Goal: Task Accomplishment & Management: Complete application form

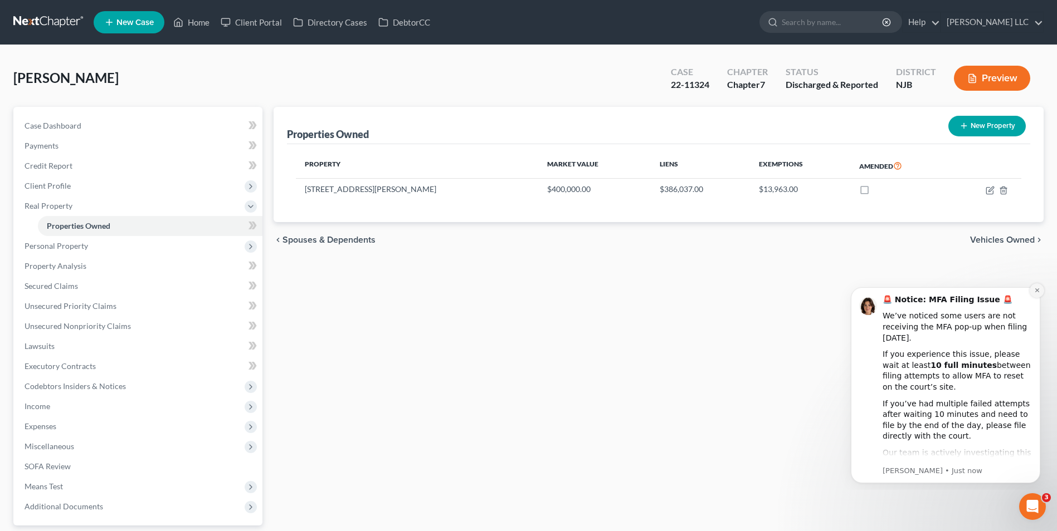
click at [1038, 290] on icon "Dismiss notification" at bounding box center [1037, 290] width 6 height 6
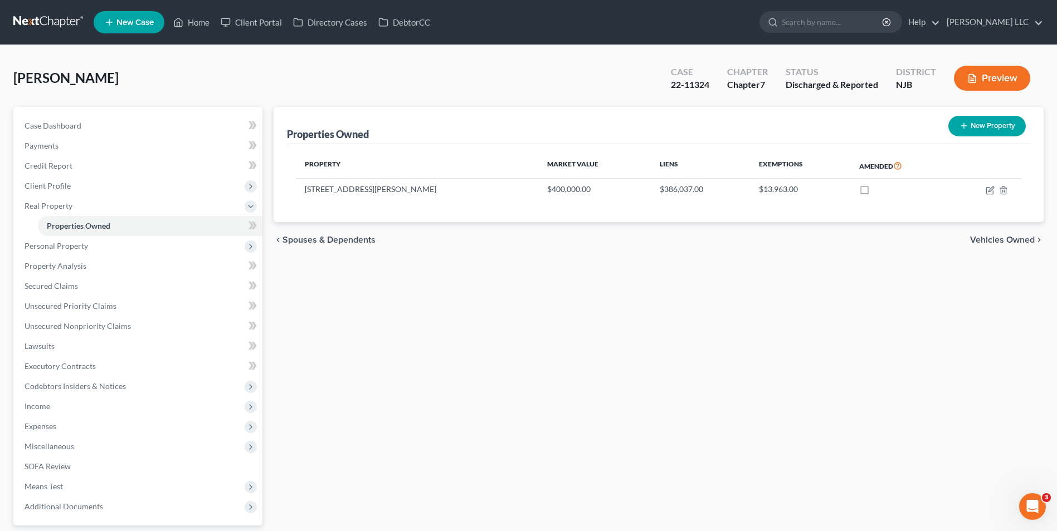
click at [50, 22] on link at bounding box center [48, 22] width 71 height 20
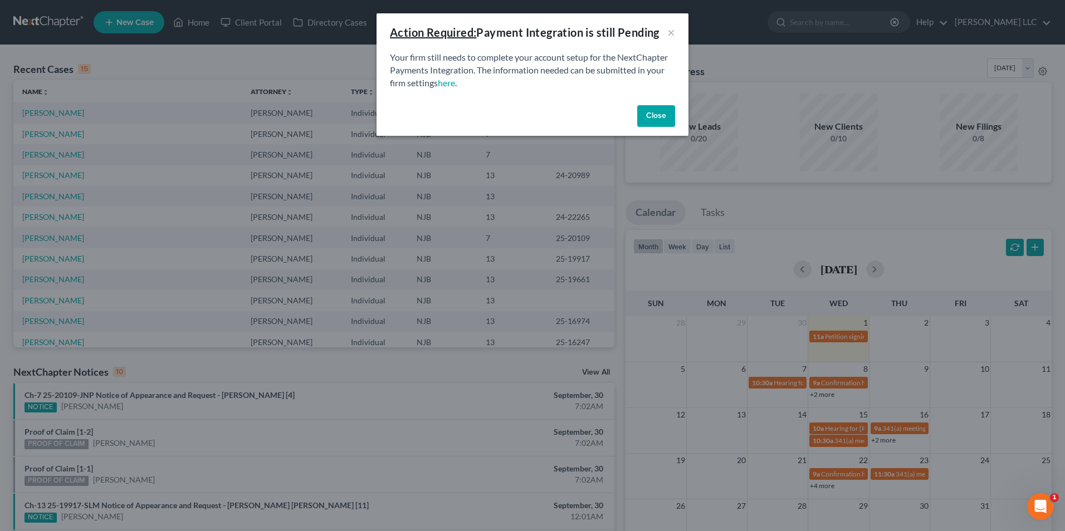
click at [646, 113] on button "Close" at bounding box center [656, 116] width 38 height 22
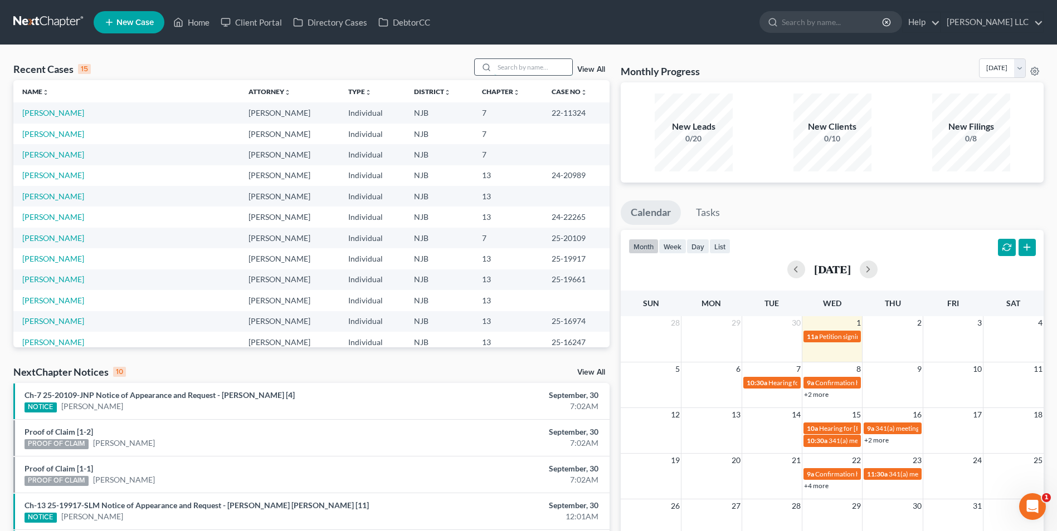
click at [506, 69] on input "search" at bounding box center [533, 67] width 78 height 16
click at [115, 23] on link "New Case" at bounding box center [129, 22] width 71 height 22
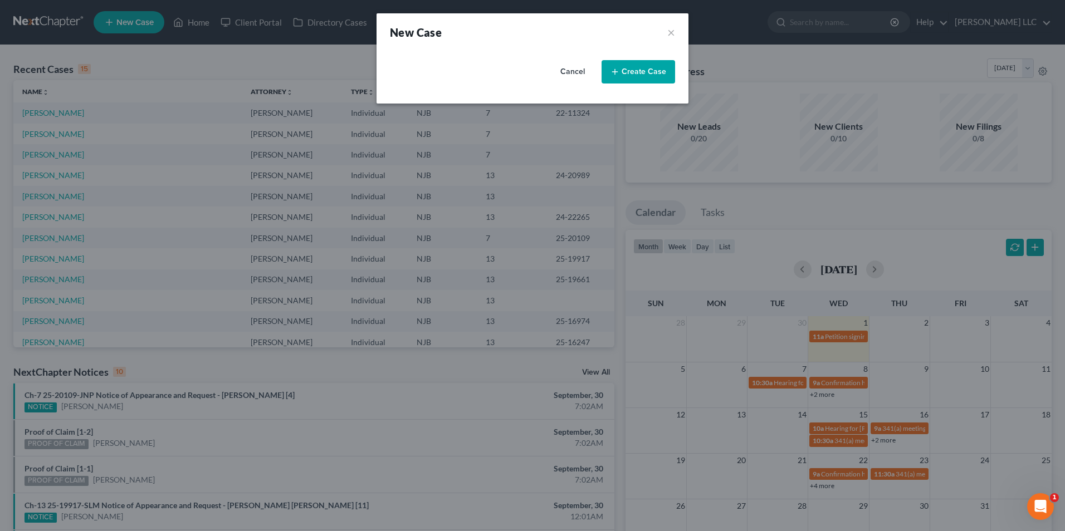
select select "51"
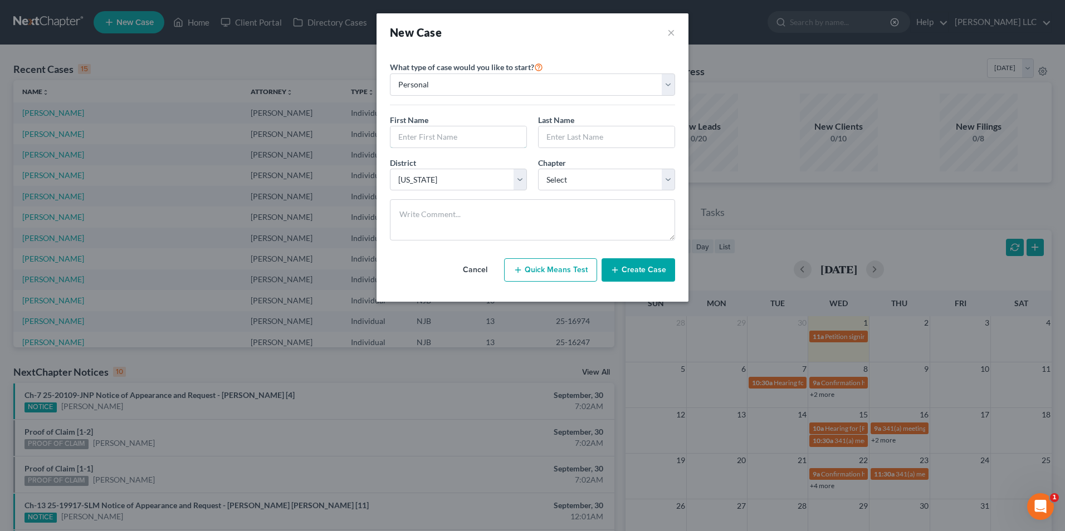
drag, startPoint x: 433, startPoint y: 141, endPoint x: 427, endPoint y: 125, distance: 17.5
click at [429, 139] on input "text" at bounding box center [458, 136] width 136 height 21
type input "Edward"
type input "Nunez"
click at [623, 177] on select "Select 7 11 12 13" at bounding box center [606, 180] width 137 height 22
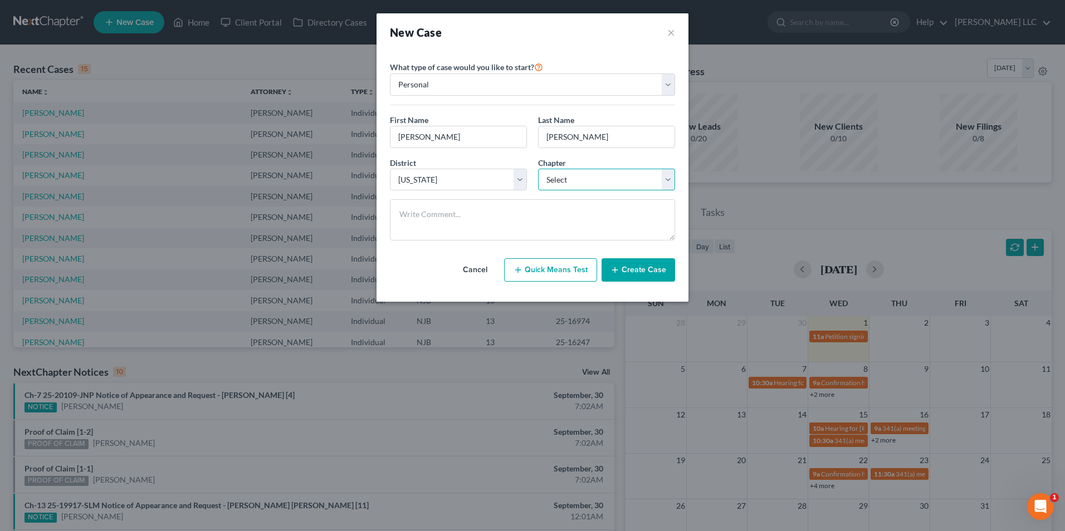
select select "0"
click at [538, 169] on select "Select 7 11 12 13" at bounding box center [606, 180] width 137 height 22
click at [638, 272] on button "Create Case" at bounding box center [639, 269] width 74 height 23
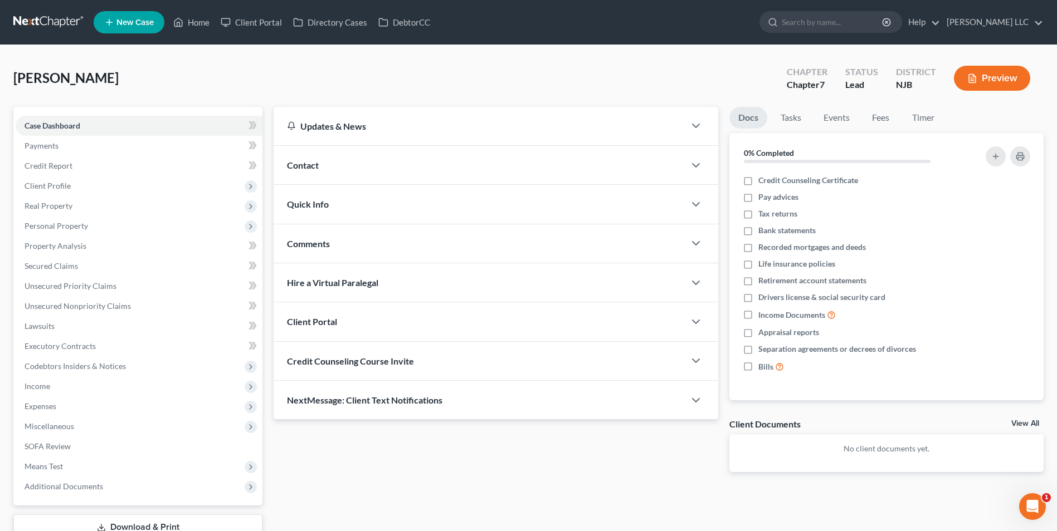
click at [437, 205] on div "Quick Info" at bounding box center [479, 204] width 411 height 38
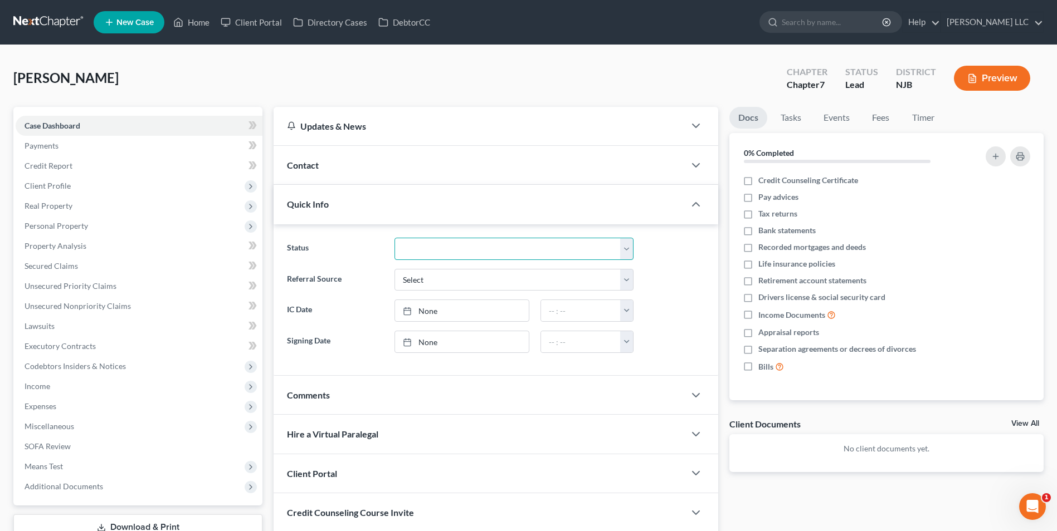
click at [433, 245] on select "Discharged Discharged & Reported Discharge Litigation Dismissal Notice Dismisse…" at bounding box center [513, 249] width 239 height 22
click at [442, 278] on select "Select Word Of Mouth Previous Clients Direct Mail Website Google Search Modern …" at bounding box center [513, 280] width 239 height 22
select select "0"
click at [394, 269] on select "Select Word Of Mouth Previous Clients Direct Mail Website Google Search Modern …" at bounding box center [513, 280] width 239 height 22
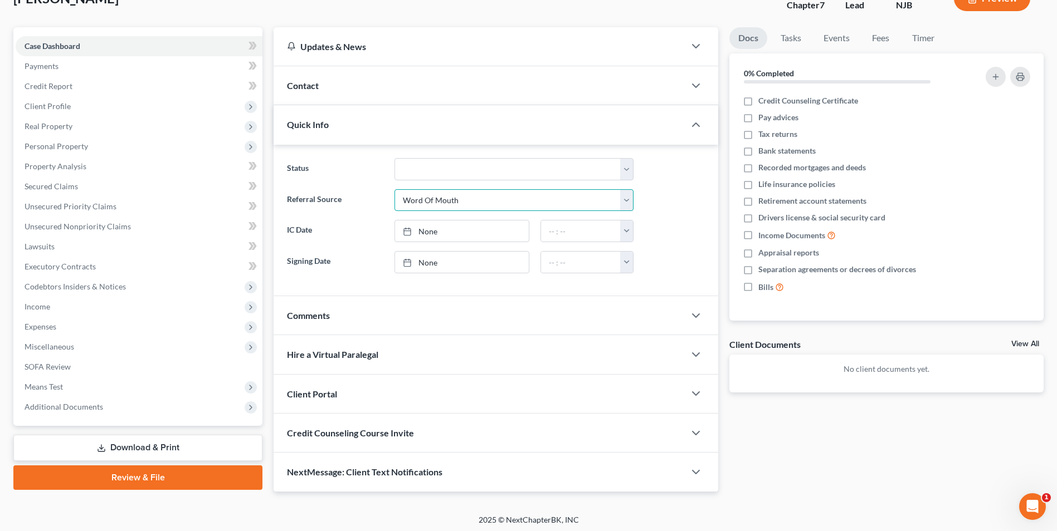
scroll to position [83, 0]
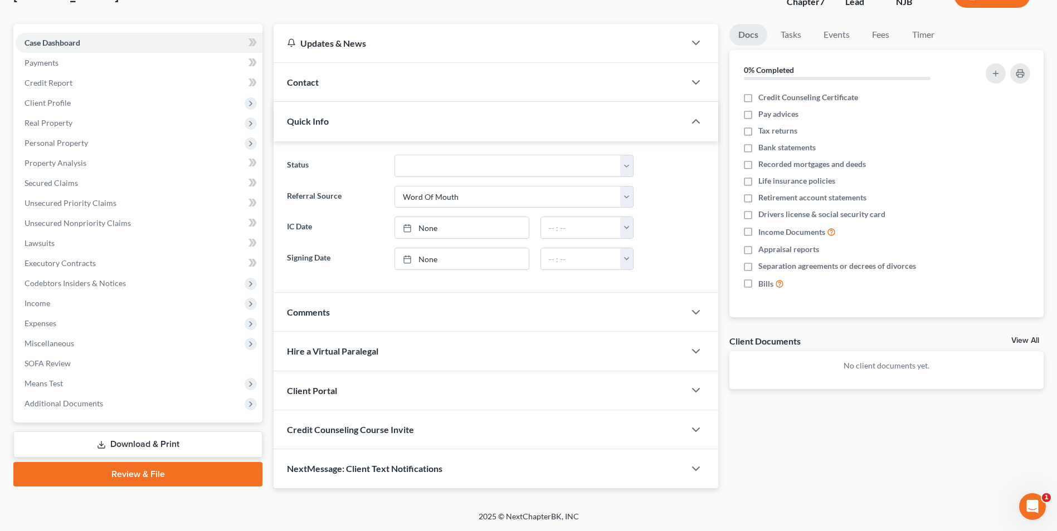
click at [385, 390] on div "Client Portal" at bounding box center [479, 391] width 411 height 38
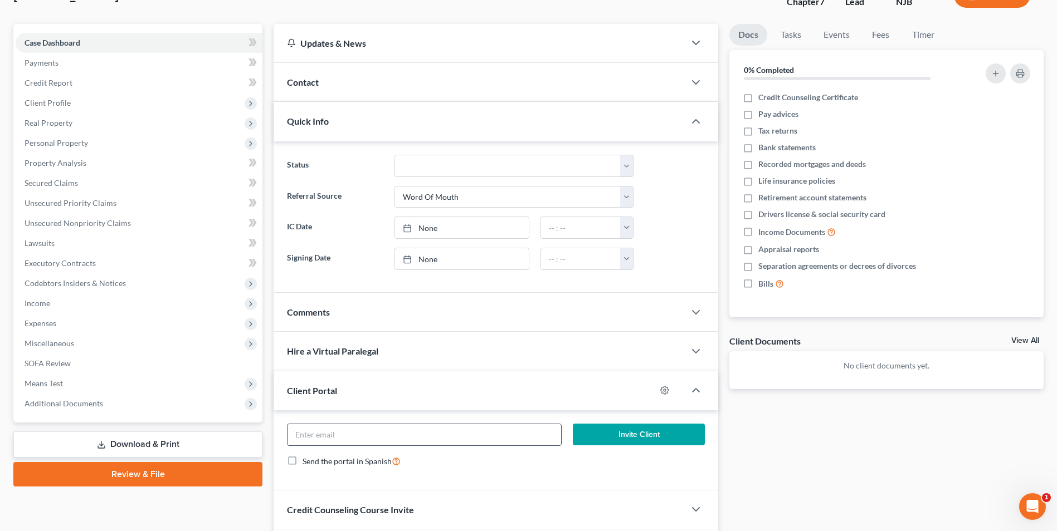
click at [357, 438] on input "email" at bounding box center [424, 434] width 274 height 21
click at [395, 437] on input "email" at bounding box center [424, 434] width 274 height 21
paste input "Edward Nunez Salce <enunezsalce@gmail.com>"
drag, startPoint x: 377, startPoint y: 436, endPoint x: 237, endPoint y: 421, distance: 140.6
click at [237, 421] on div "Petition Navigation Case Dashboard Payments Invoices Payments Payments Credit R…" at bounding box center [528, 296] width 1041 height 545
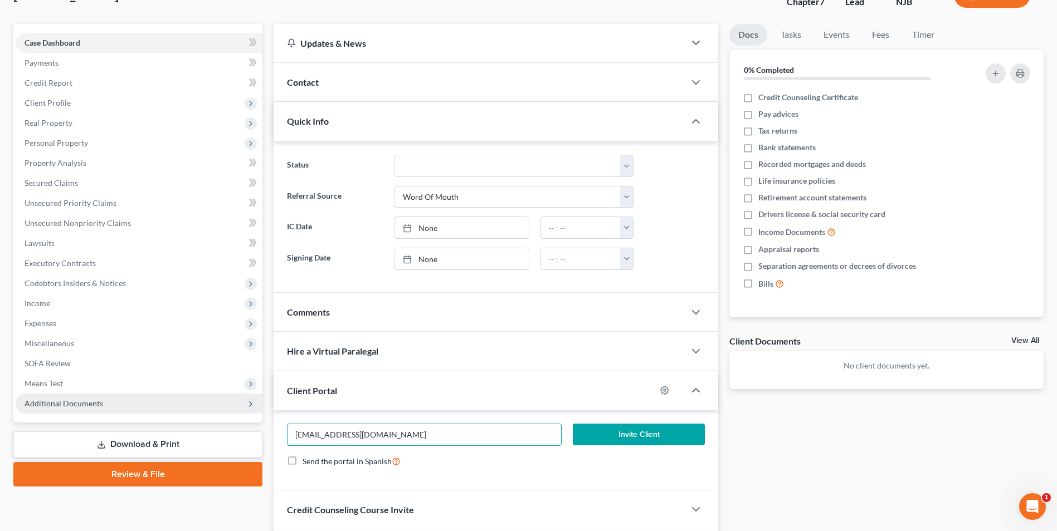
type input "enunezsalce@gmail.com"
click at [633, 439] on button "Invite Client" at bounding box center [639, 435] width 132 height 22
